Goal: Task Accomplishment & Management: Manage account settings

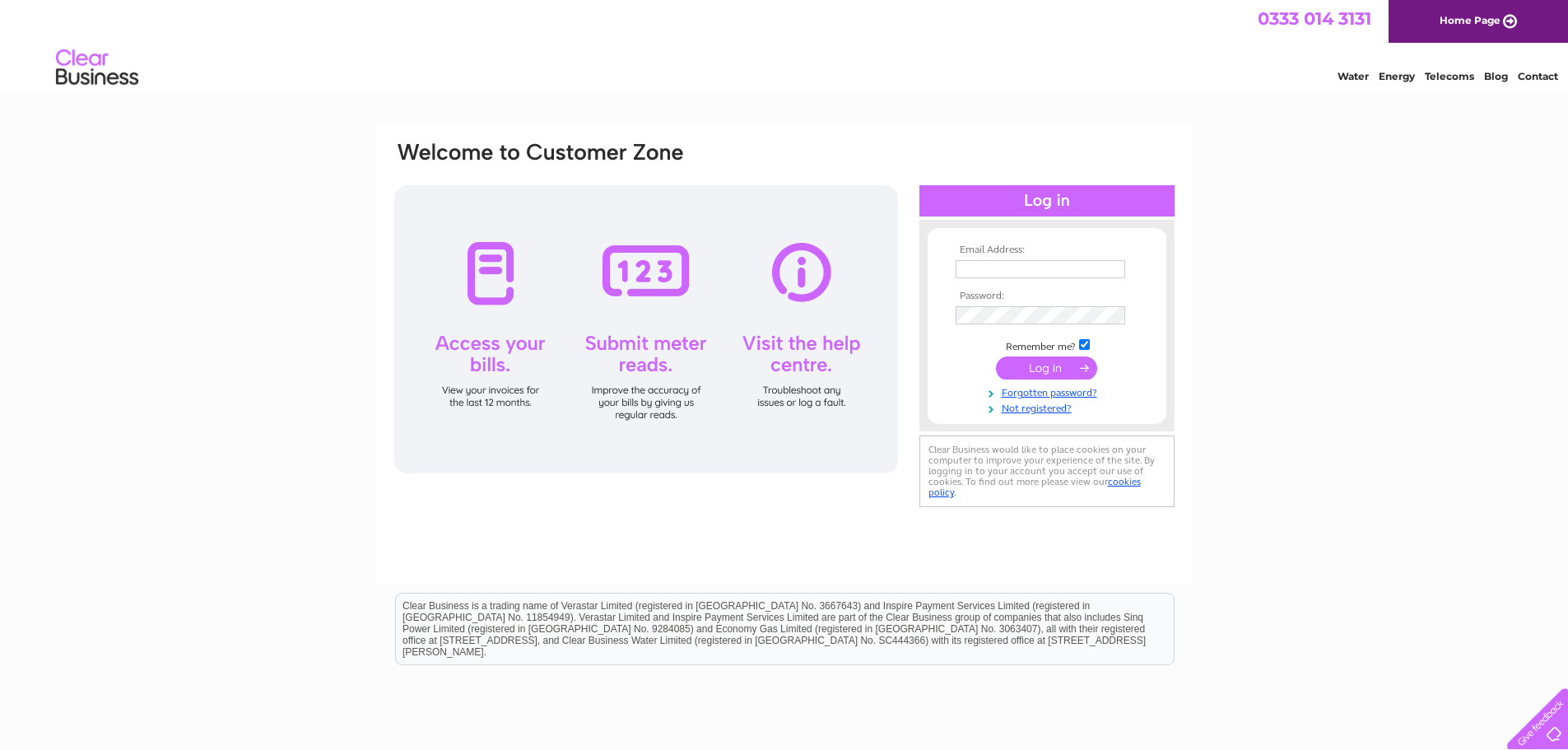
type input "[EMAIL_ADDRESS][DOMAIN_NAME]"
click at [1045, 370] on input "submit" at bounding box center [1046, 368] width 101 height 23
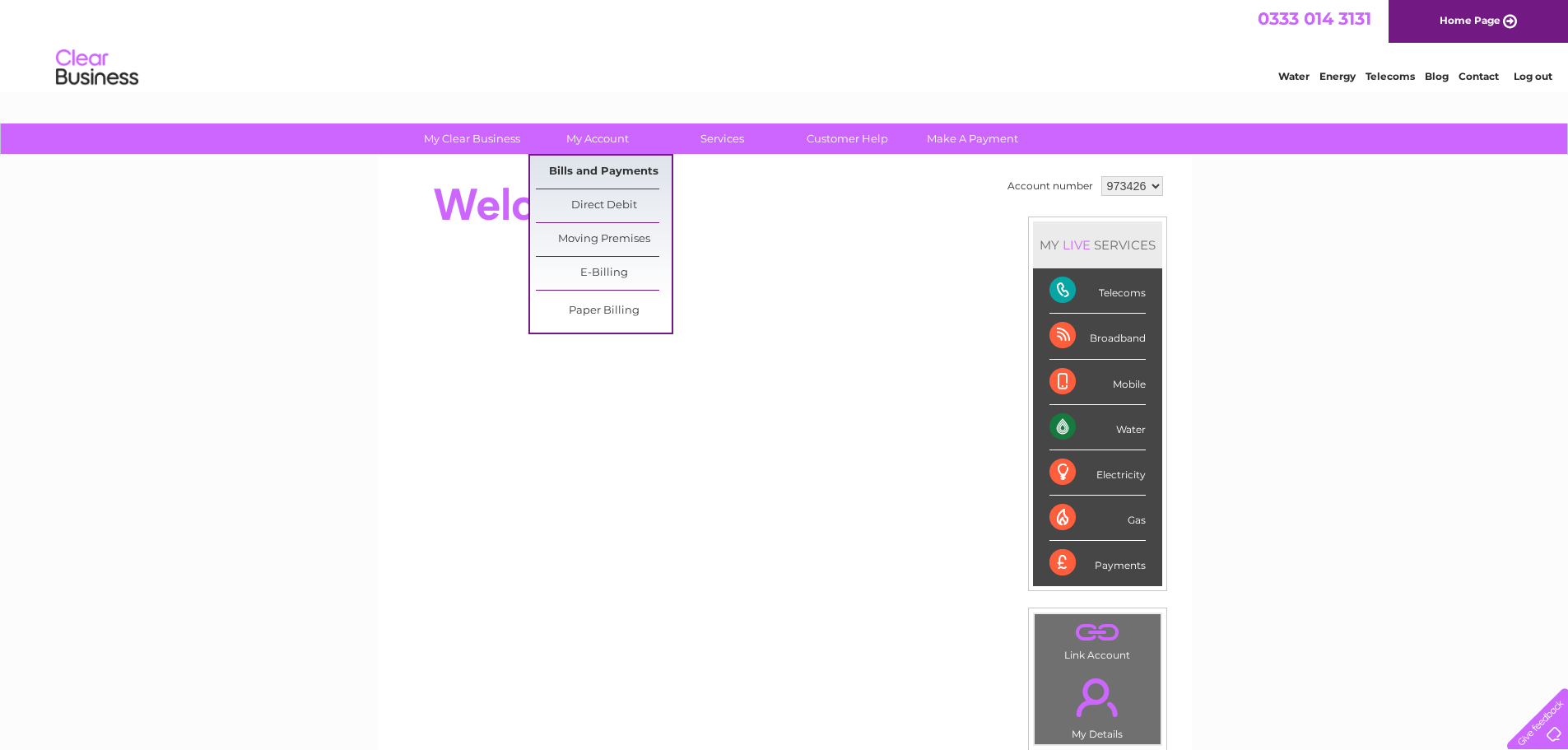
click at [592, 168] on link "Bills and Payments" at bounding box center [604, 171] width 136 height 33
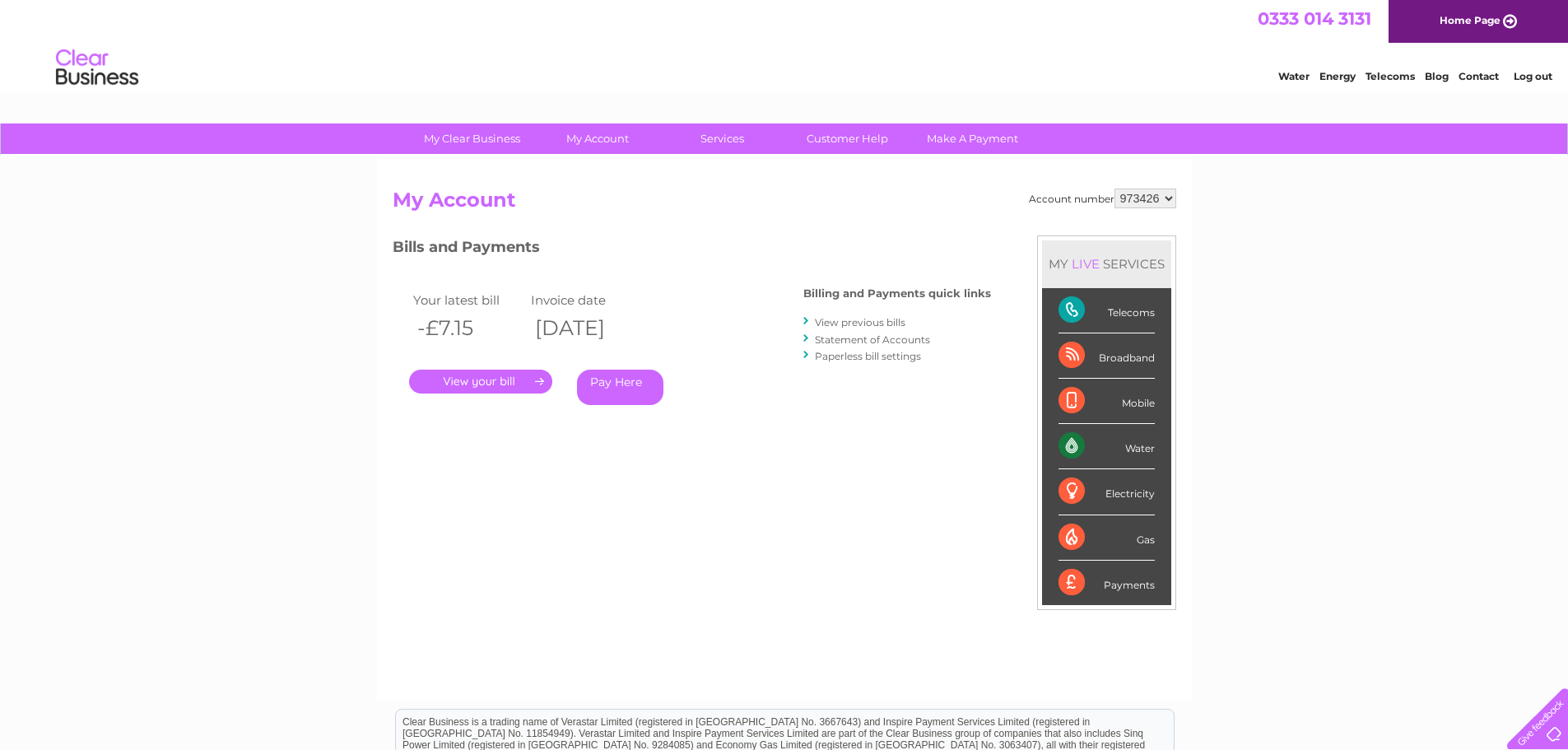
click at [873, 322] on link "View previous bills" at bounding box center [860, 323] width 91 height 12
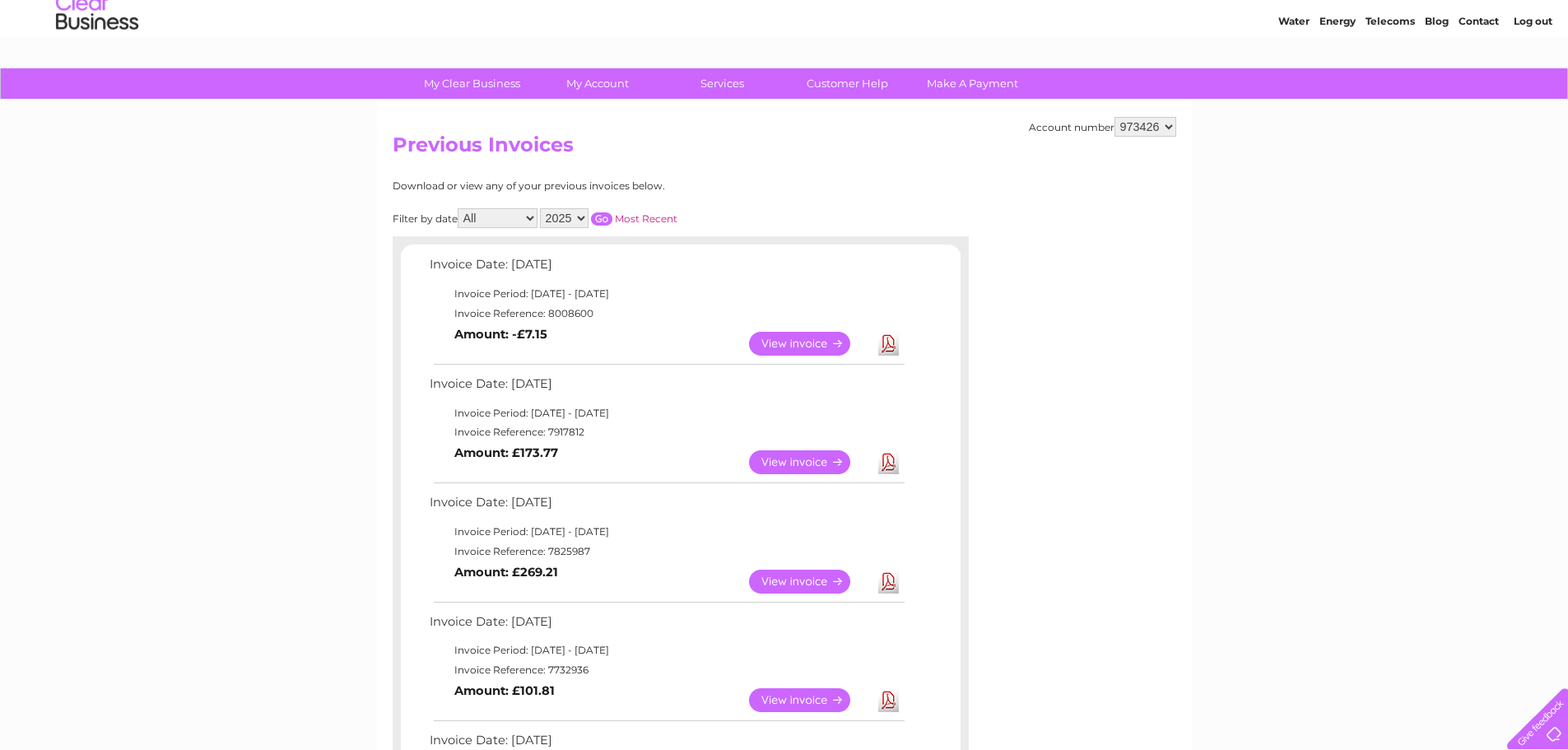
scroll to position [83, 0]
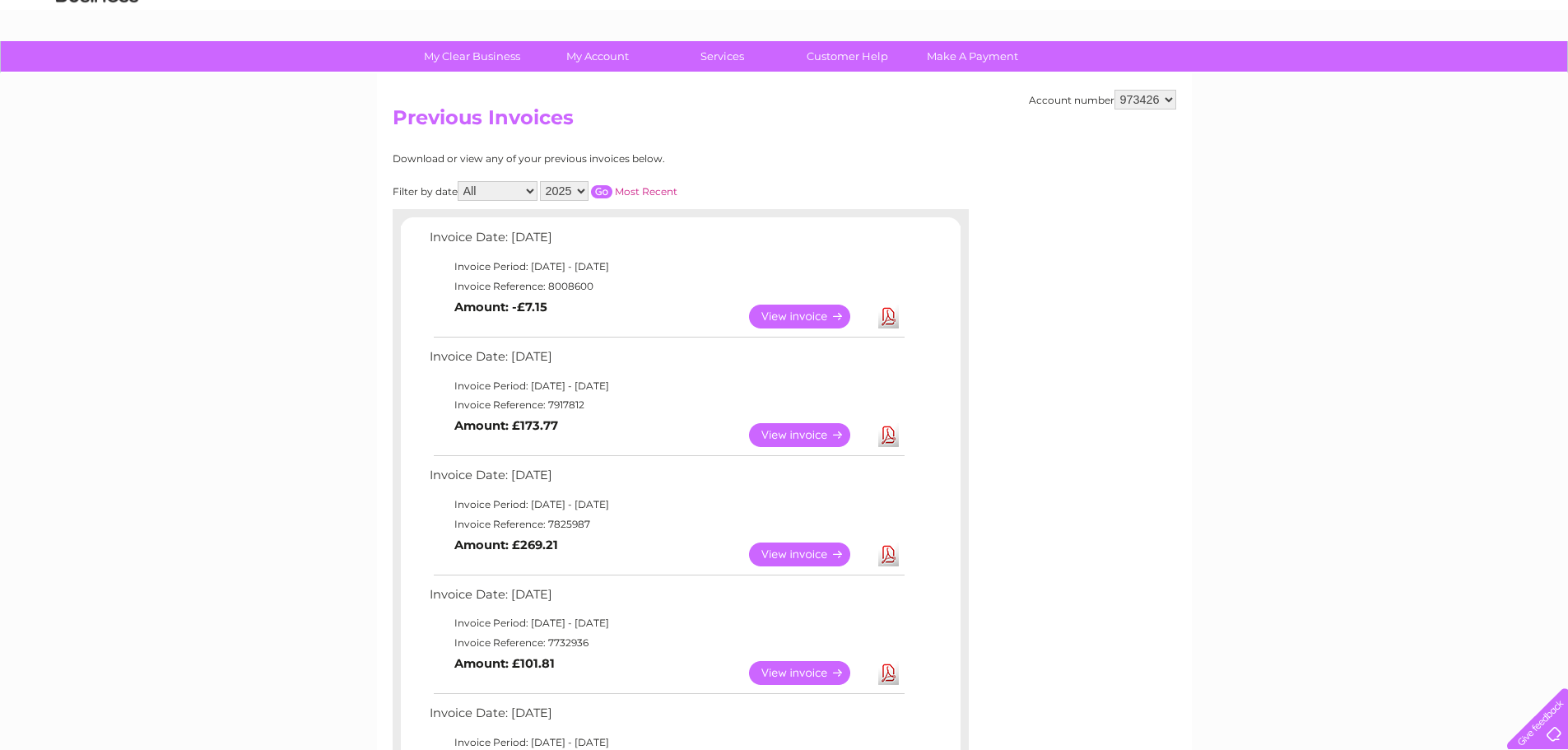
click at [819, 315] on link "View" at bounding box center [809, 317] width 121 height 24
